Goal: Task Accomplishment & Management: Manage account settings

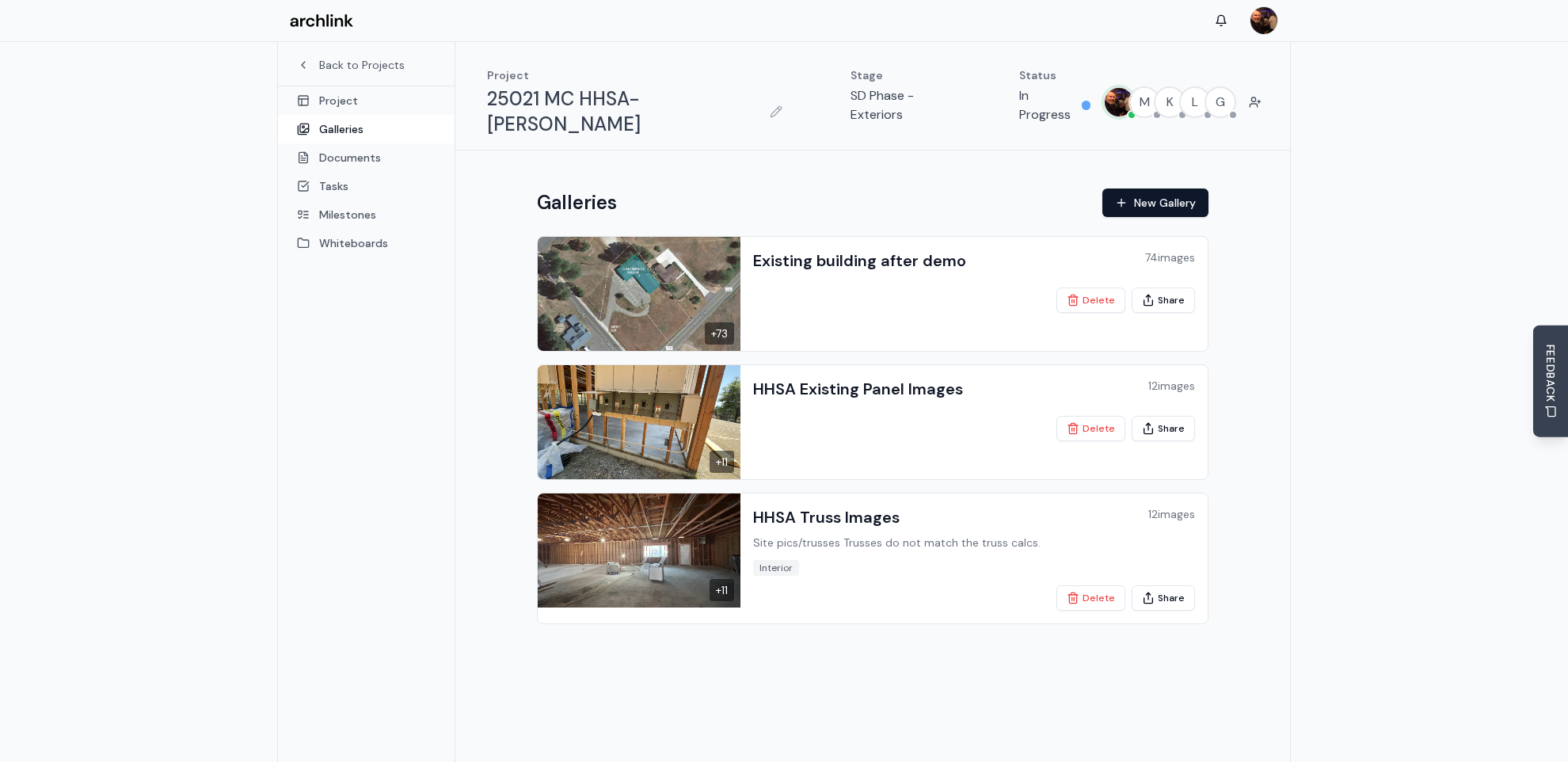
scroll to position [79, 0]
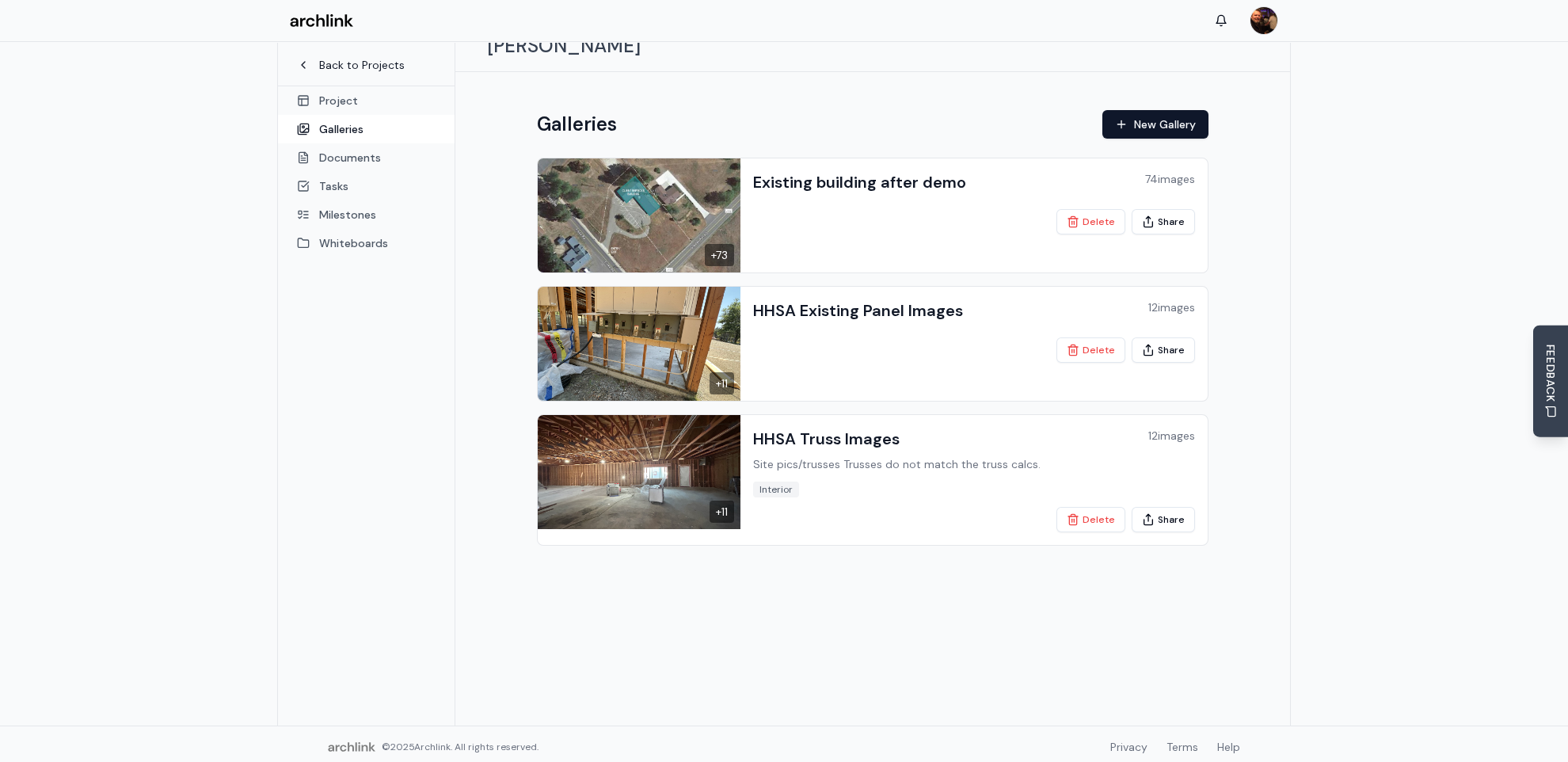
click at [359, 62] on link "Back to Projects" at bounding box center [366, 65] width 139 height 16
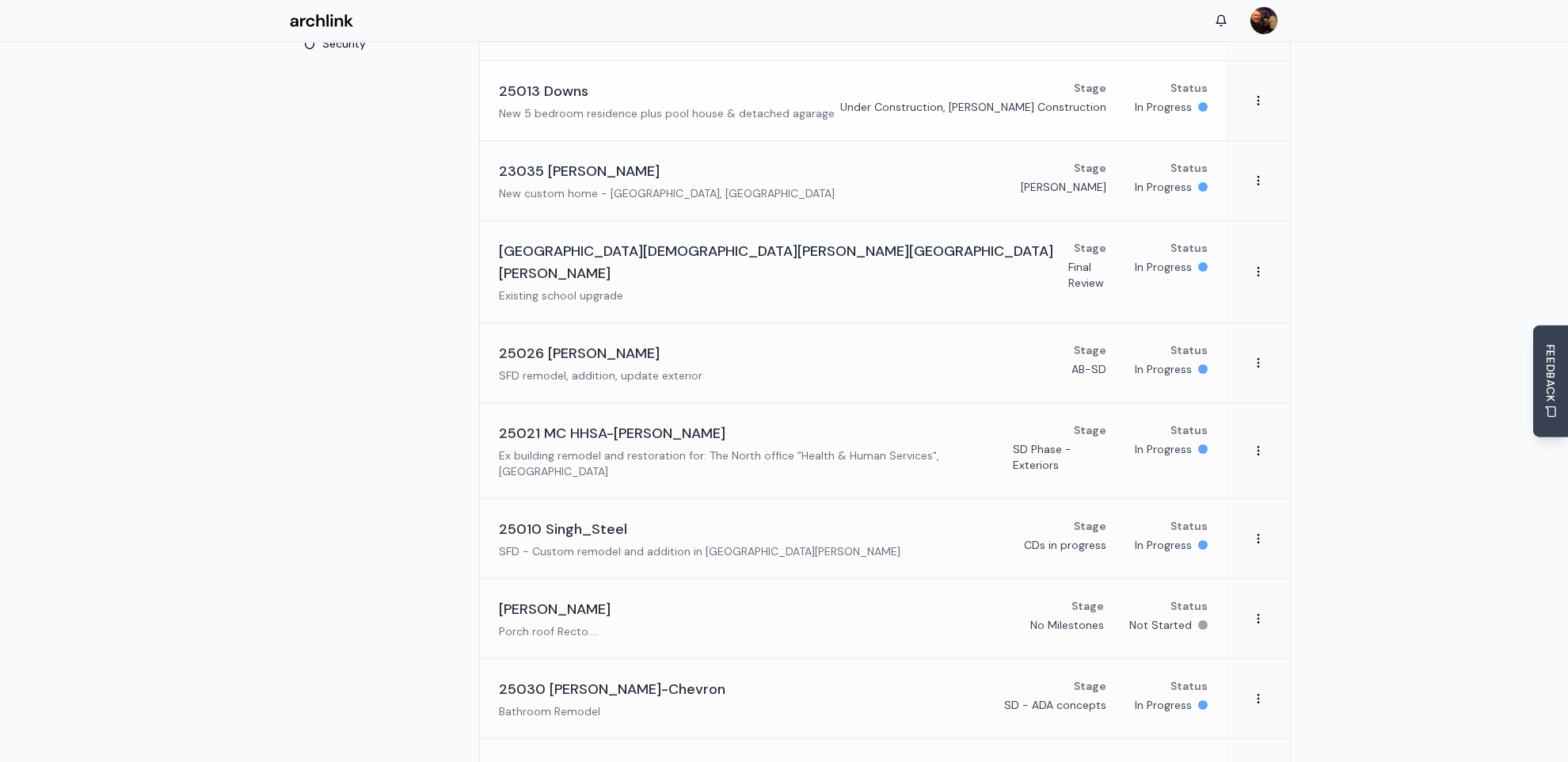
scroll to position [312, 0]
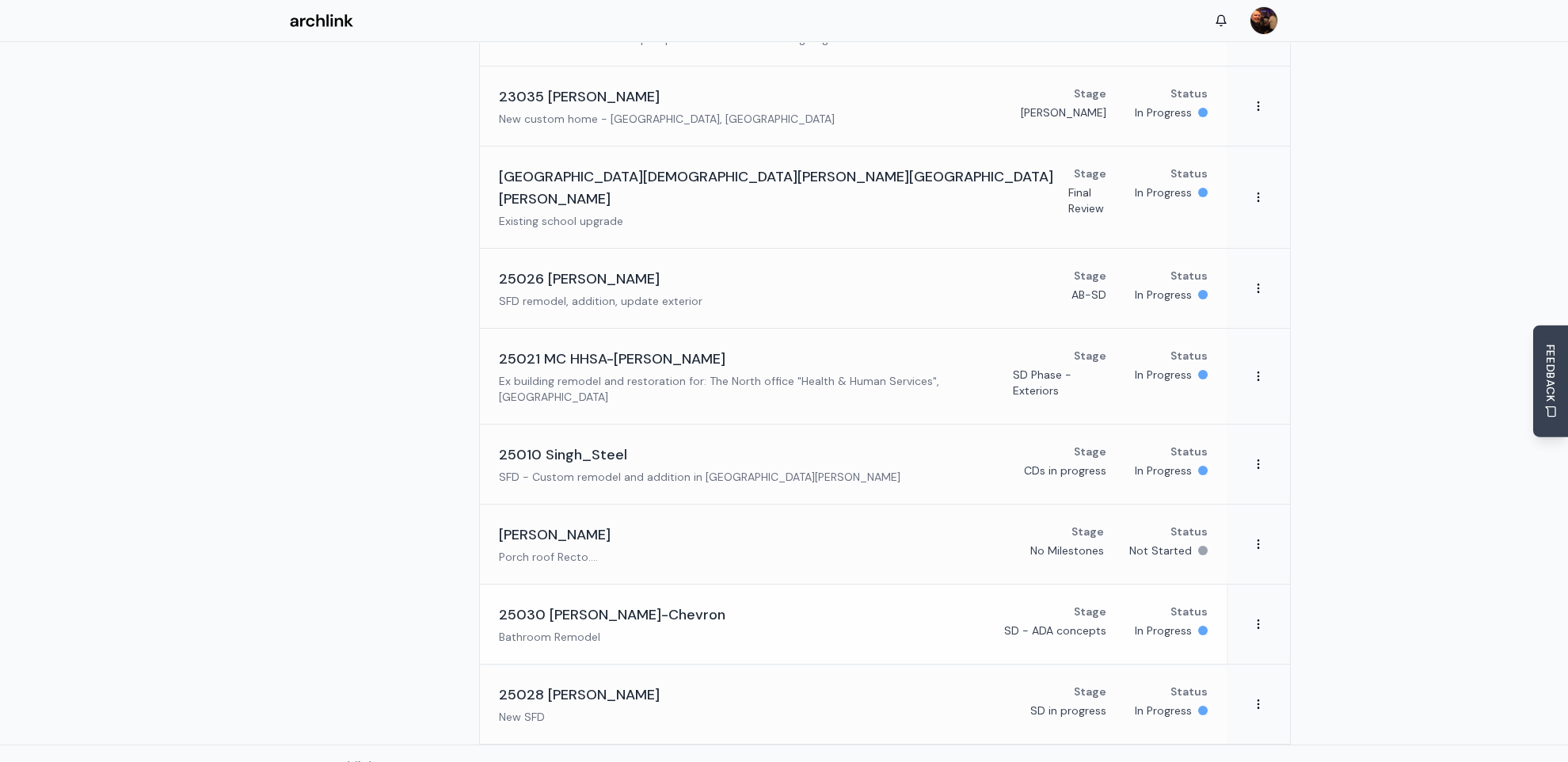
click at [633, 603] on h3 "25030 Dubberke-Chevron" at bounding box center [611, 614] width 226 height 22
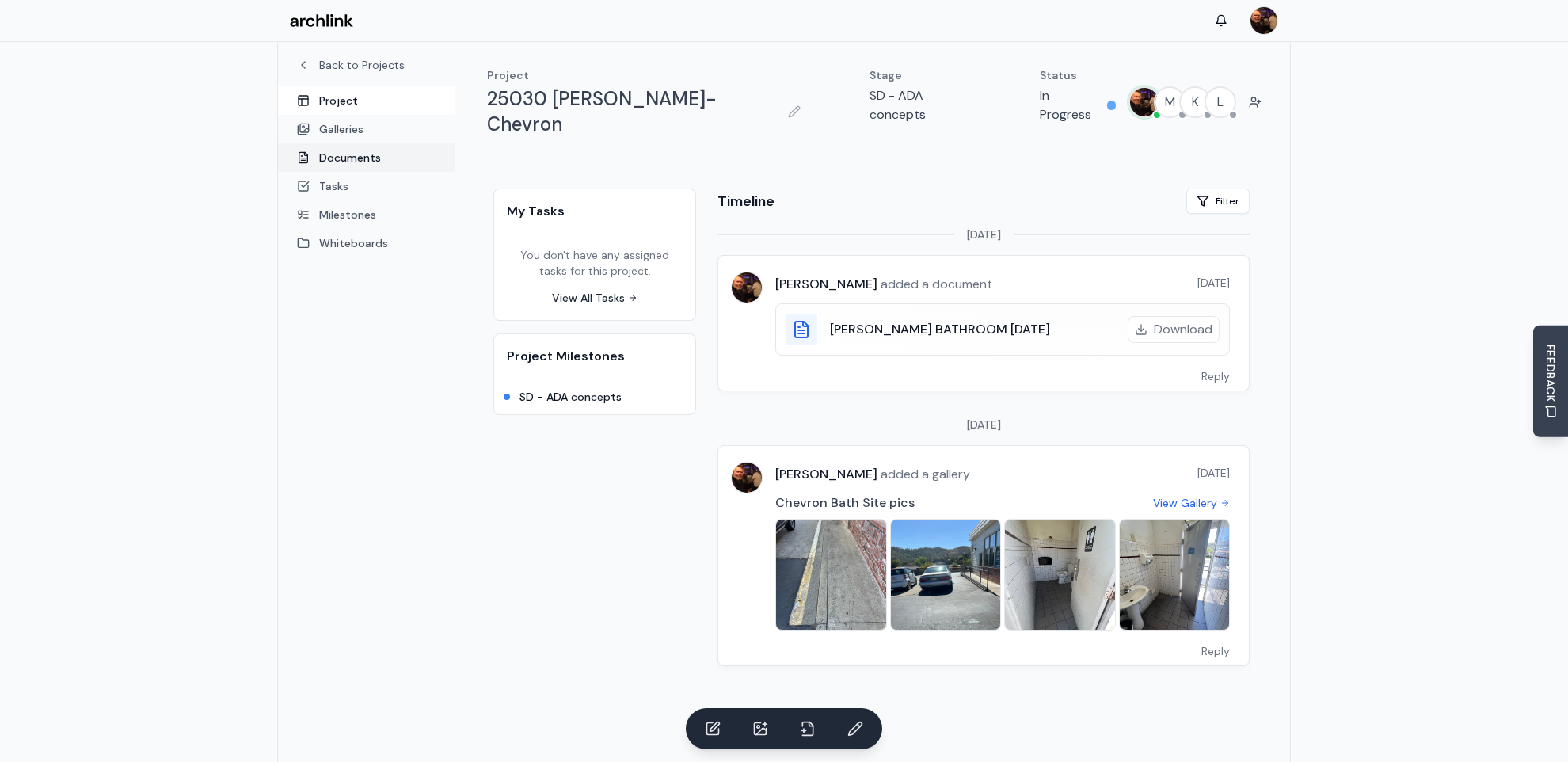
click at [361, 161] on link "Documents" at bounding box center [366, 157] width 176 height 29
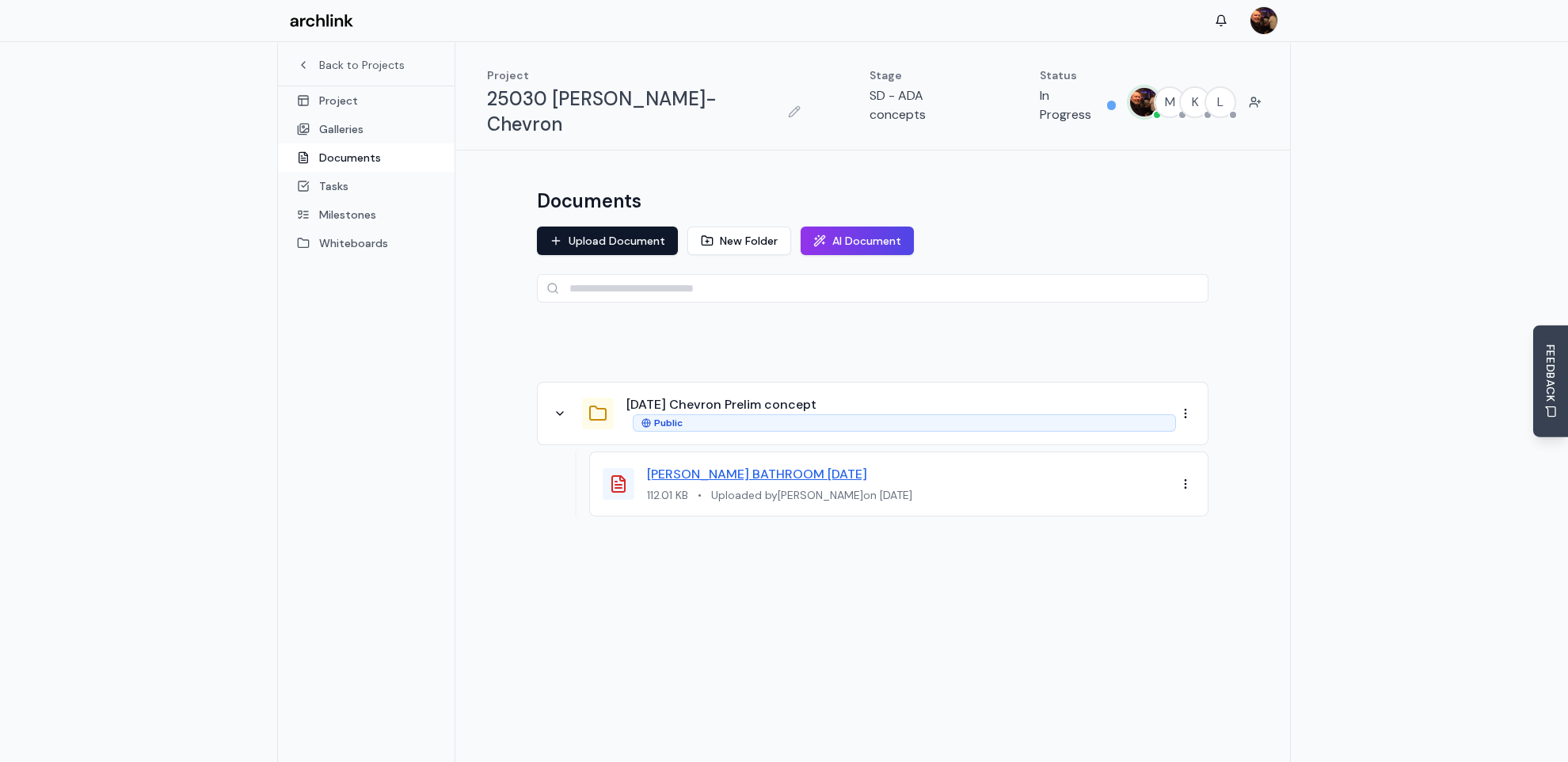
click at [730, 465] on link "DUBBERKE BATHROOM 9.2.25" at bounding box center [757, 473] width 220 height 17
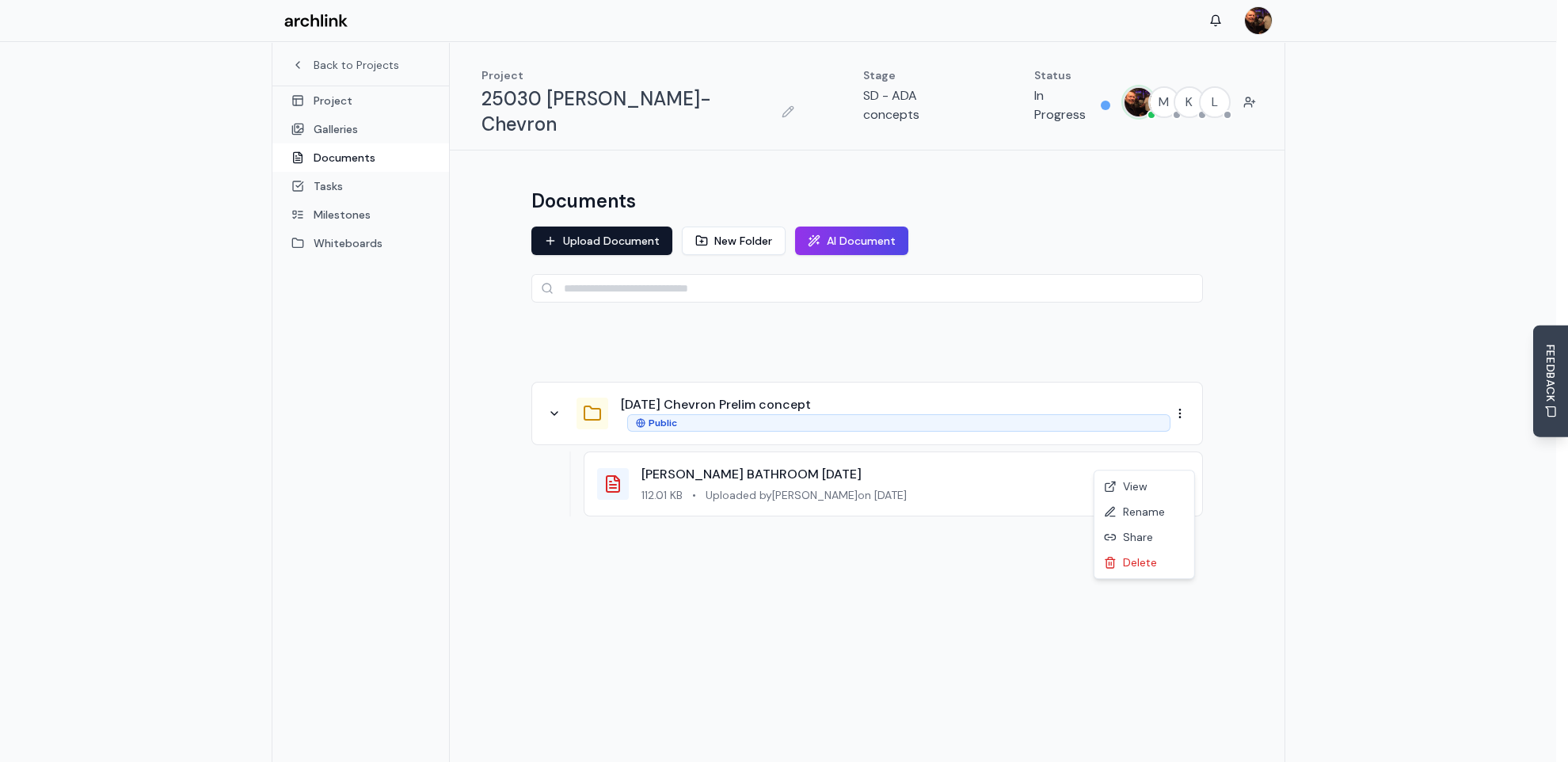
click at [1185, 463] on html "Back to Projects Project Galleries Documents Tasks Milestones Whiteboards Proje…" at bounding box center [784, 422] width 1568 height 846
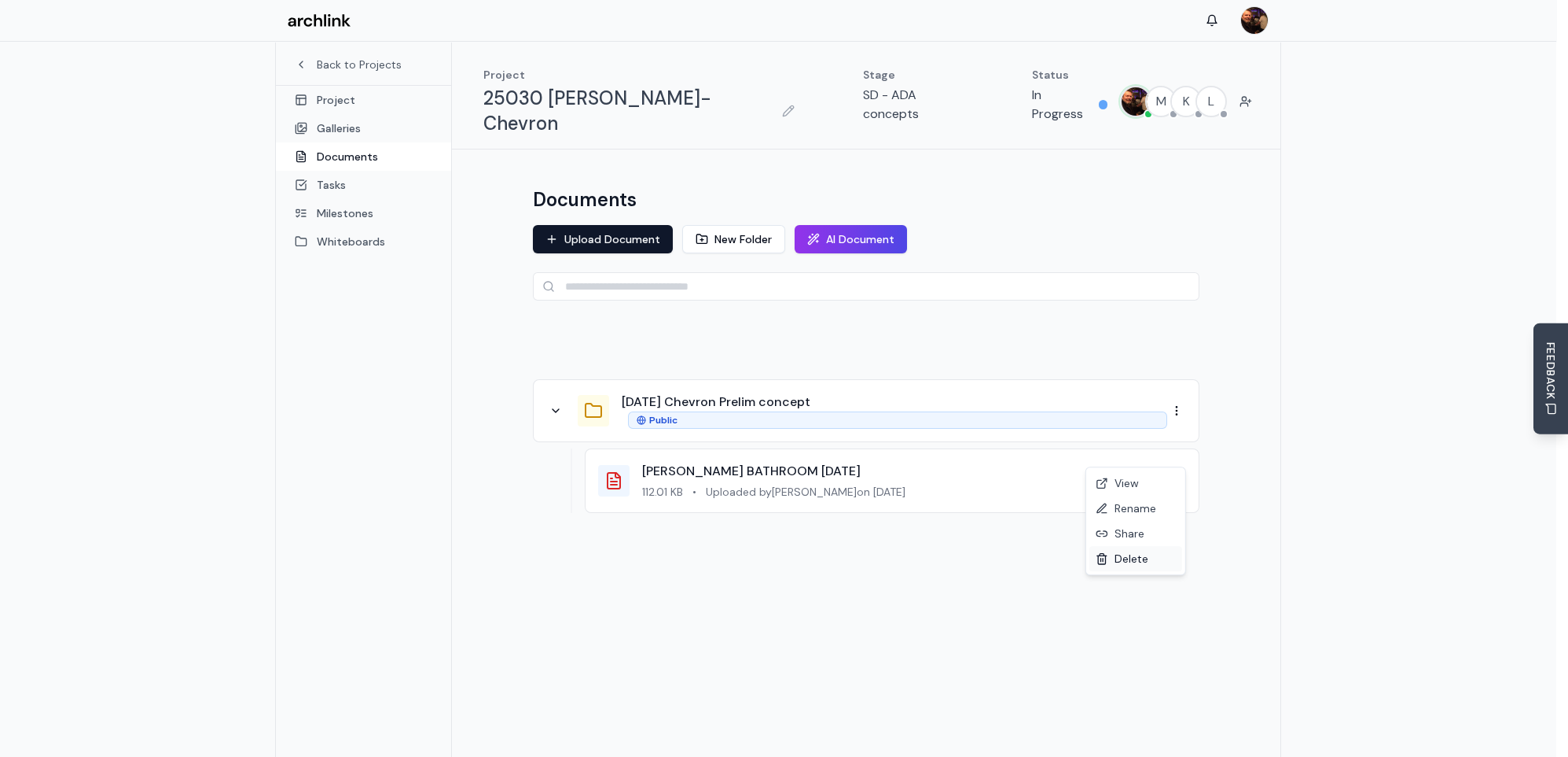
click at [1140, 564] on div "Delete" at bounding box center [1135, 558] width 93 height 25
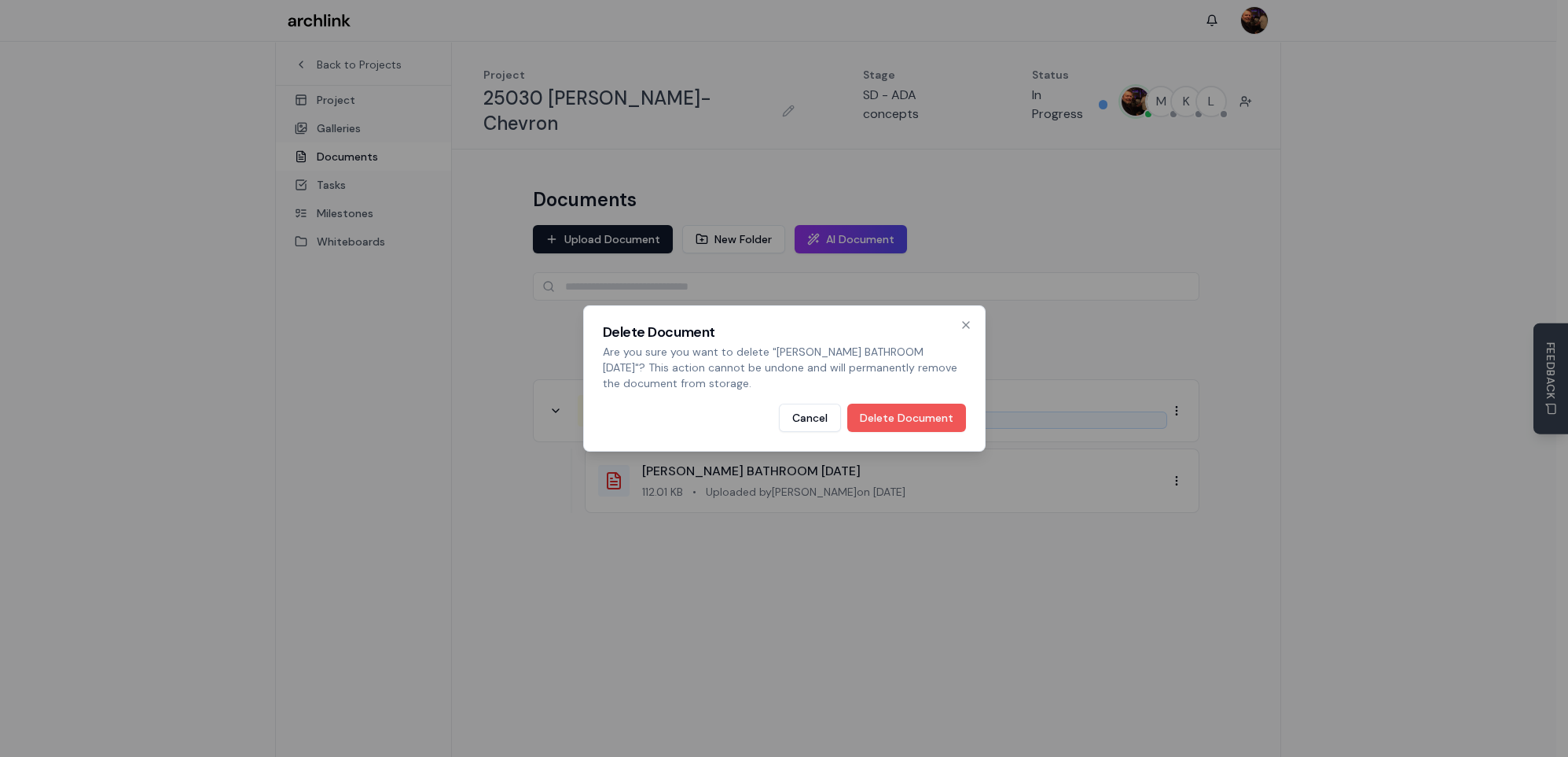
click at [901, 427] on button "Delete Document" at bounding box center [907, 417] width 119 height 29
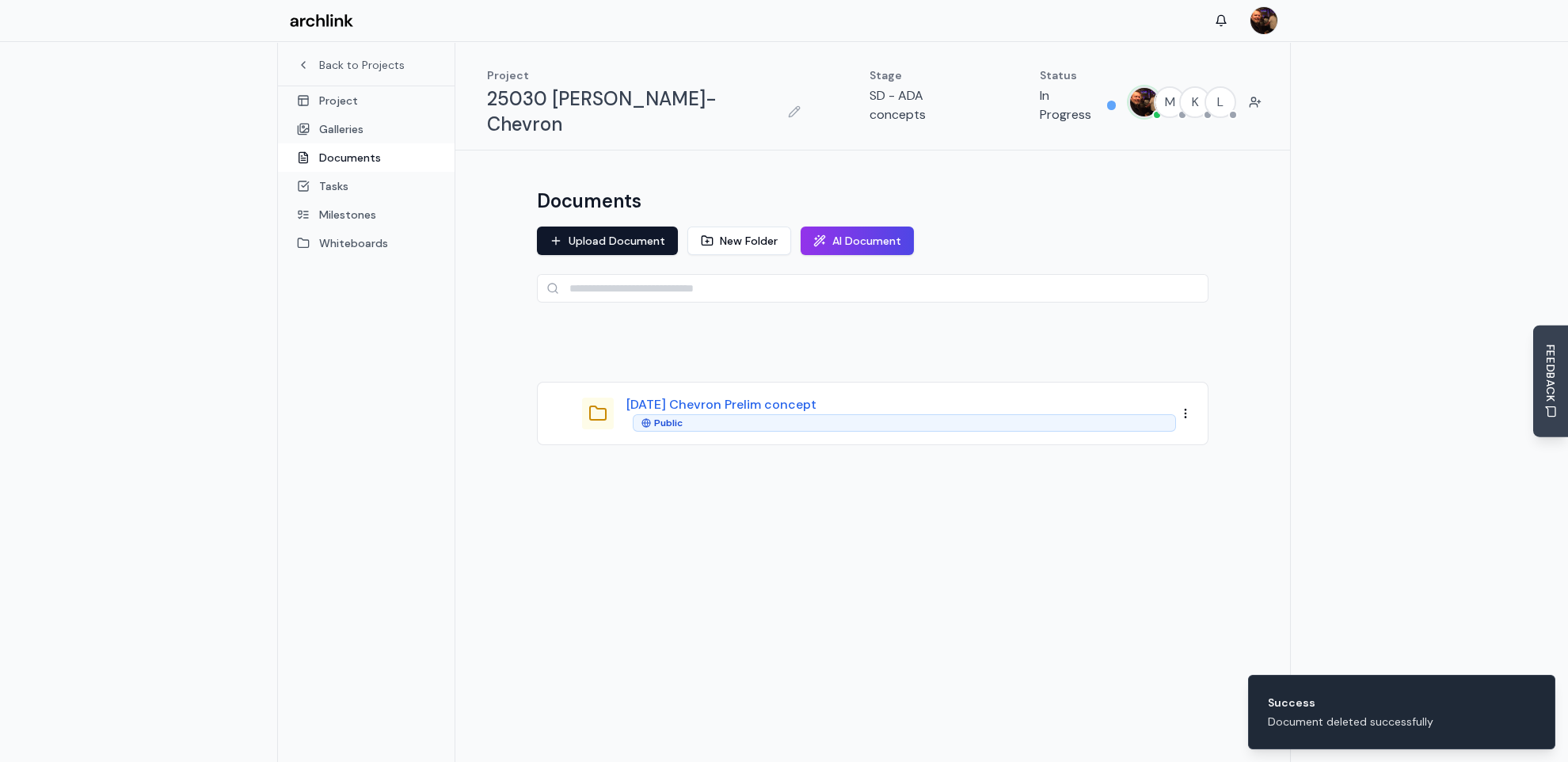
click at [739, 395] on button "[DATE] Chevron Prelim concept" at bounding box center [721, 405] width 190 height 19
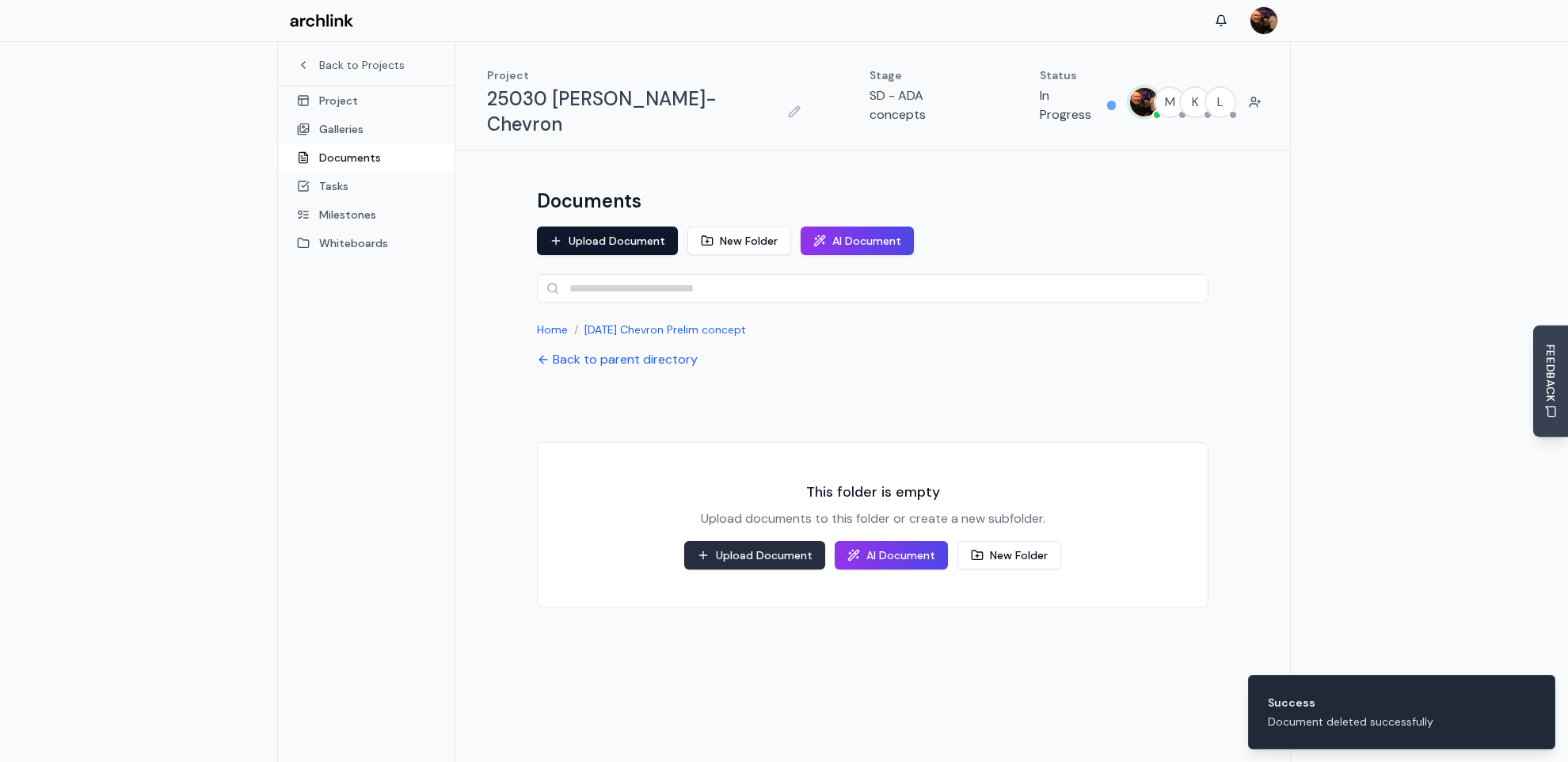
click at [808, 540] on button "Upload Document" at bounding box center [754, 554] width 141 height 29
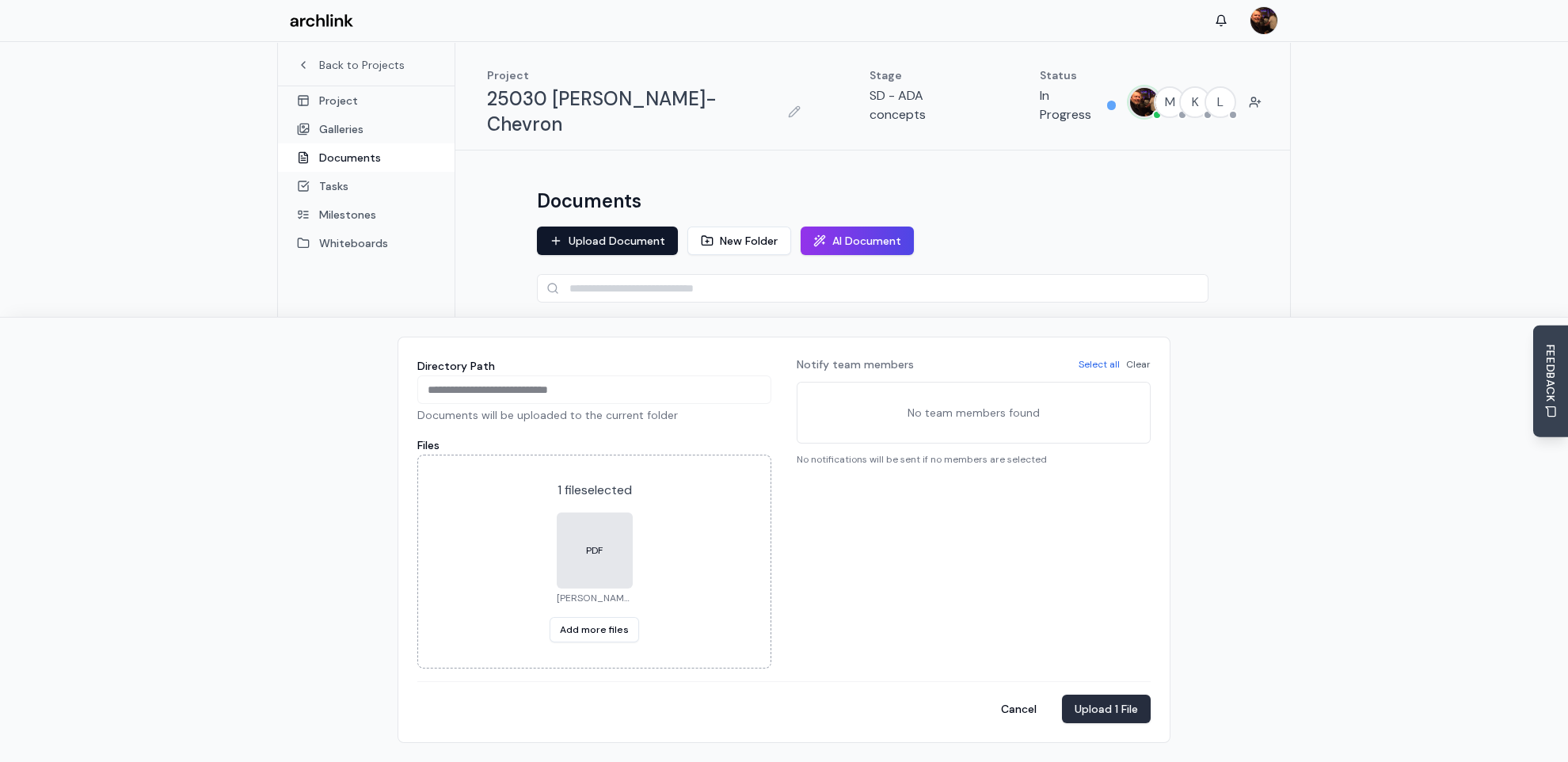
click at [1099, 716] on button "Upload 1 File" at bounding box center [1106, 708] width 89 height 29
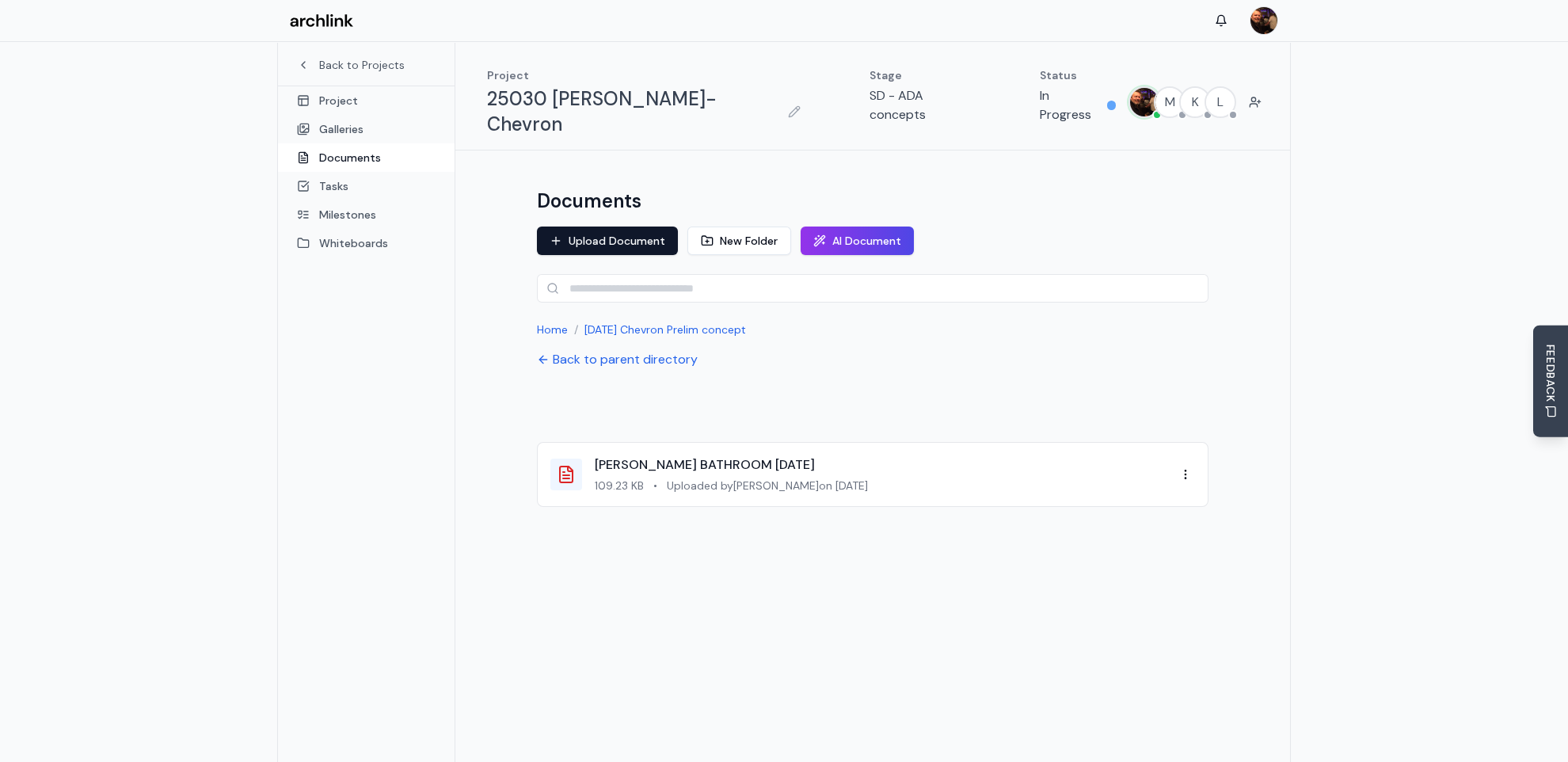
click at [659, 350] on button "Back to parent directory" at bounding box center [617, 360] width 161 height 19
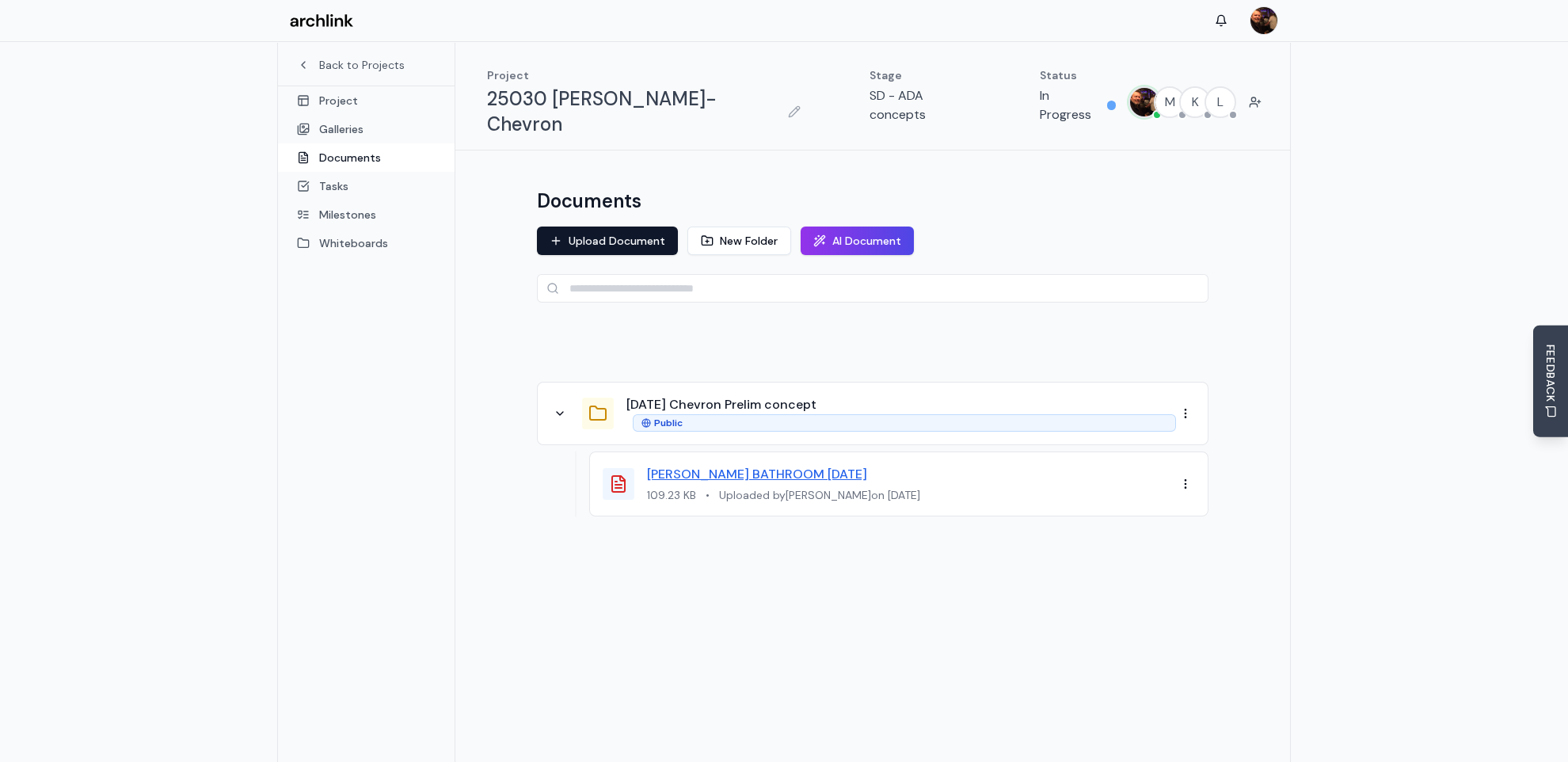
click at [778, 465] on link "[PERSON_NAME] BATHROOM [DATE]" at bounding box center [757, 473] width 220 height 17
click at [1187, 389] on html "Back to Projects Project Galleries Documents Tasks Milestones Whiteboards Proje…" at bounding box center [784, 422] width 1568 height 846
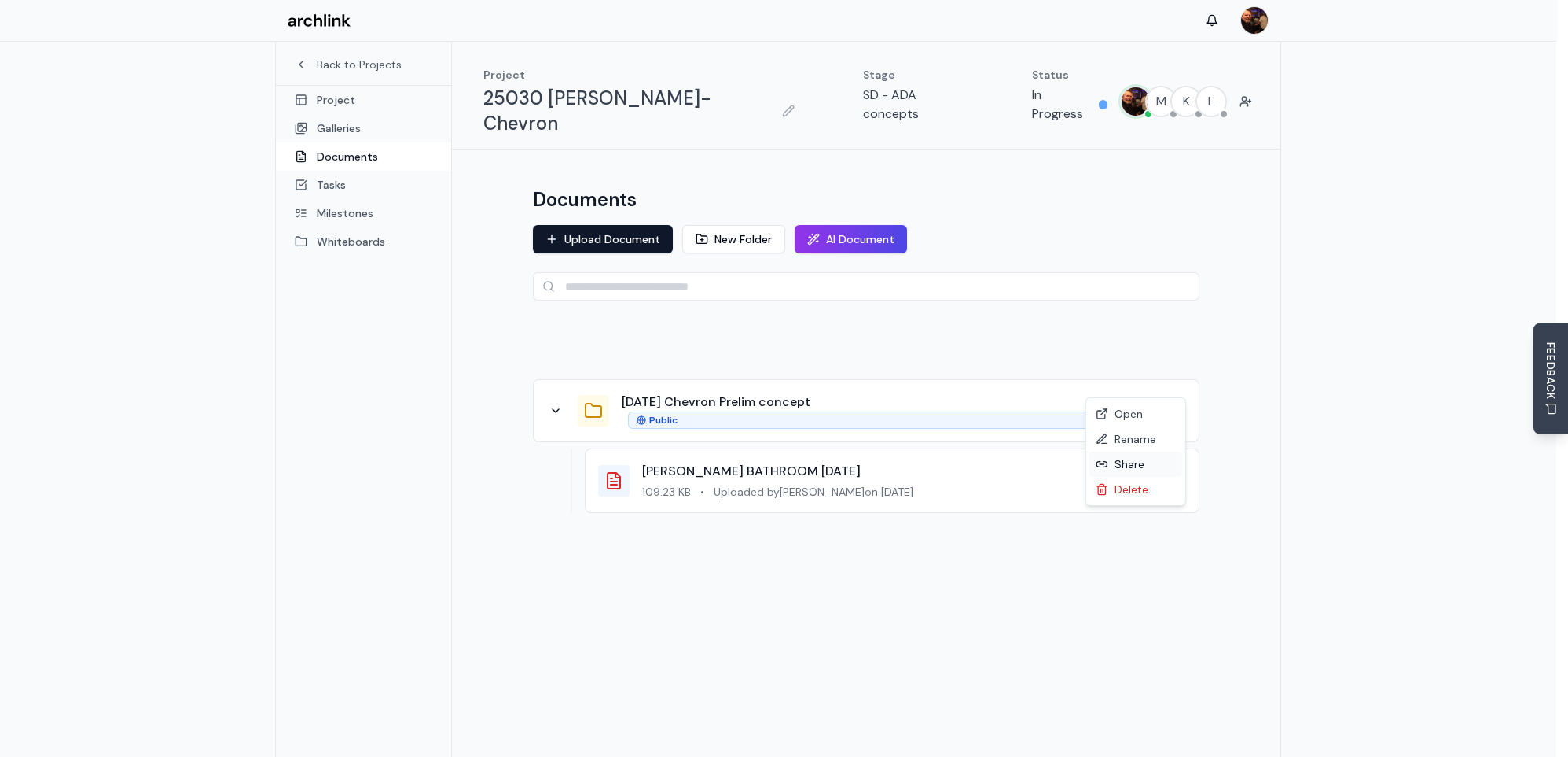
click at [1141, 466] on div "Share" at bounding box center [1135, 464] width 93 height 25
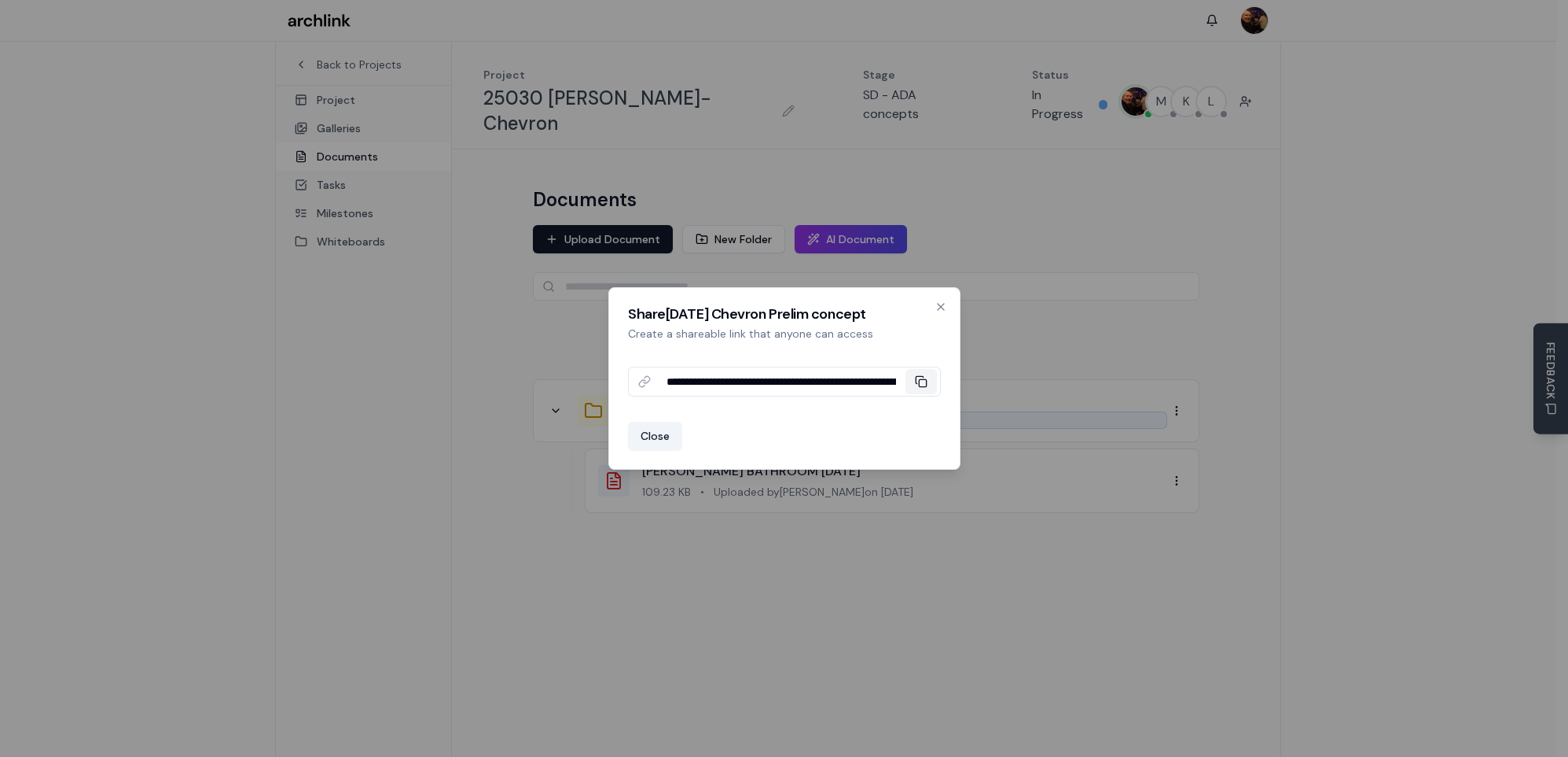
click at [920, 385] on icon at bounding box center [921, 382] width 13 height 13
click at [940, 310] on icon "button" at bounding box center [940, 306] width 13 height 13
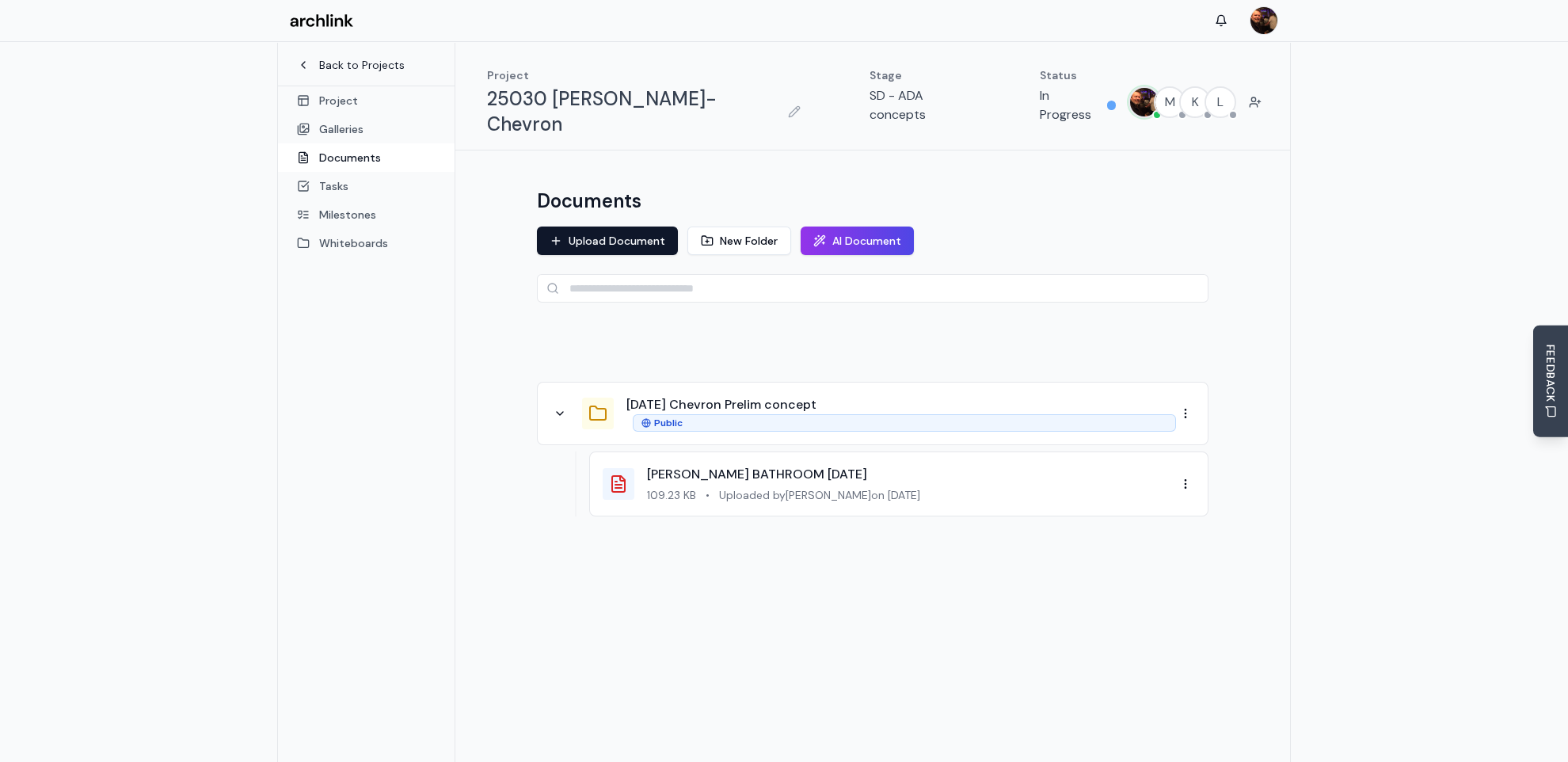
click at [351, 65] on link "Back to Projects" at bounding box center [366, 65] width 139 height 16
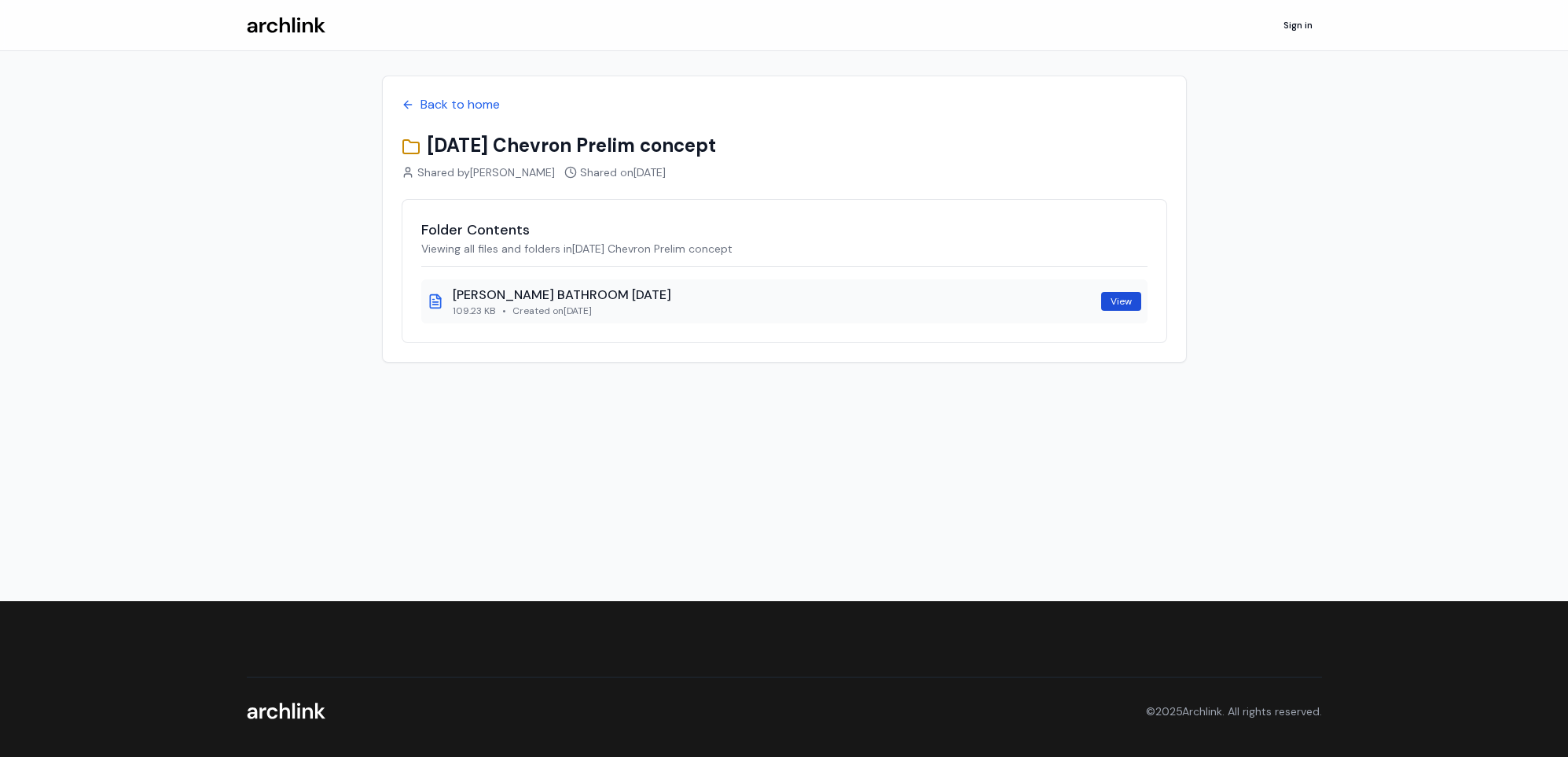
click at [1129, 298] on link "View" at bounding box center [1122, 301] width 40 height 19
